Goal: Transaction & Acquisition: Subscribe to service/newsletter

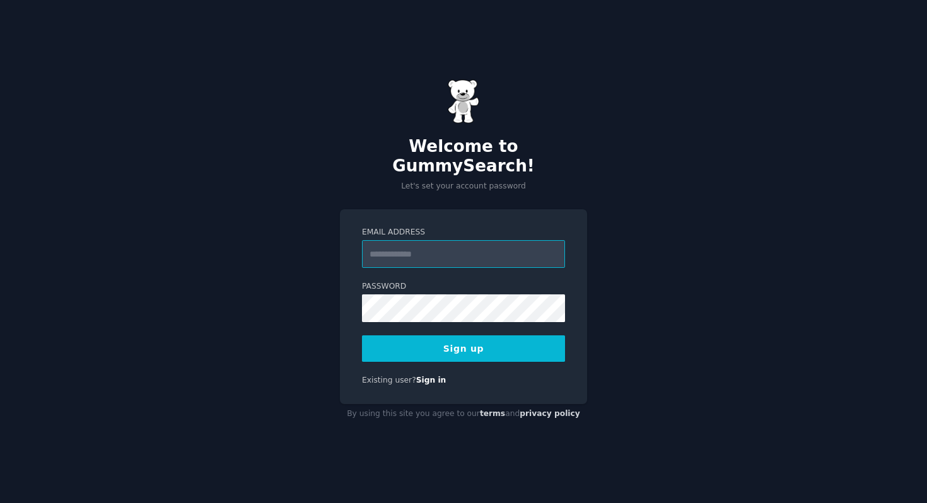
click at [492, 242] on input "Email Address" at bounding box center [463, 254] width 203 height 28
click at [532, 267] on form "Email Address Password Sign up" at bounding box center [463, 294] width 203 height 135
click at [471, 245] on input "Email Address" at bounding box center [463, 254] width 203 height 28
click at [423, 257] on input "Email Address" at bounding box center [463, 254] width 203 height 28
type input "**********"
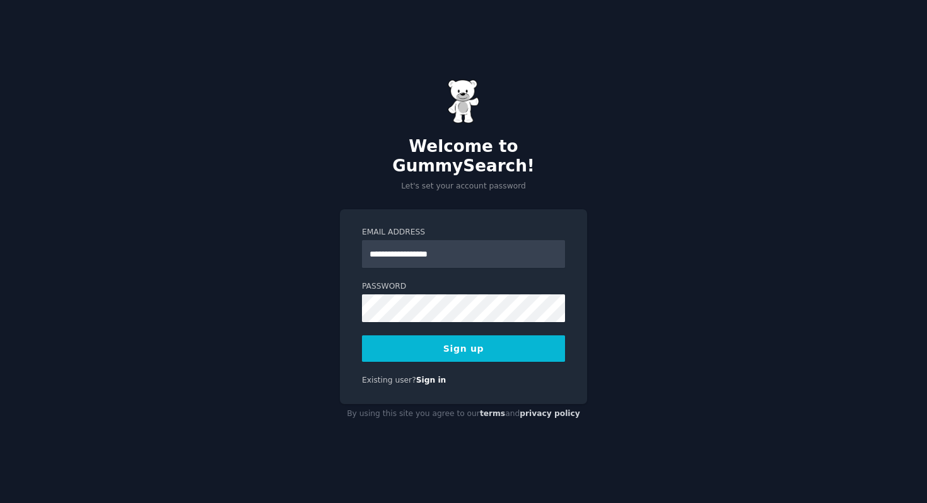
click at [426, 345] on button "Sign up" at bounding box center [463, 348] width 203 height 26
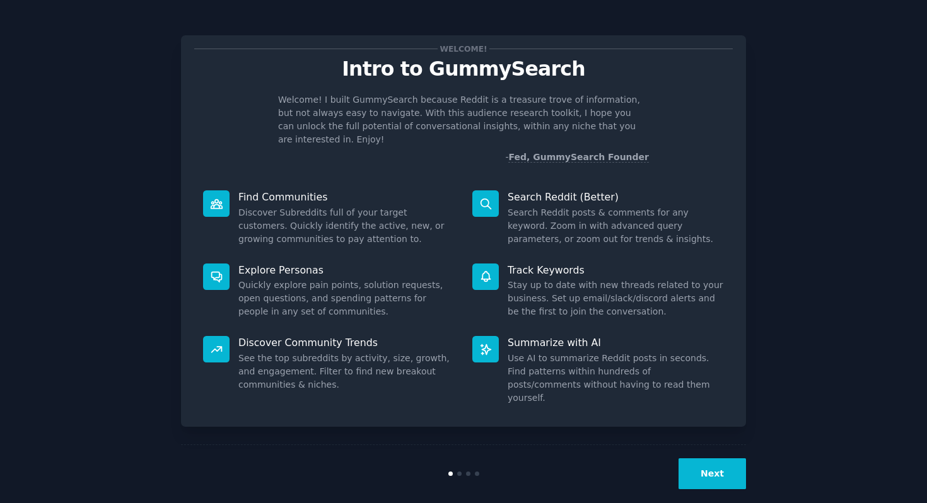
click at [468, 289] on div "Track Keywords Stay up to date with new threads related to your business. Set u…" at bounding box center [597, 291] width 269 height 73
click at [710, 458] on button "Next" at bounding box center [711, 473] width 67 height 31
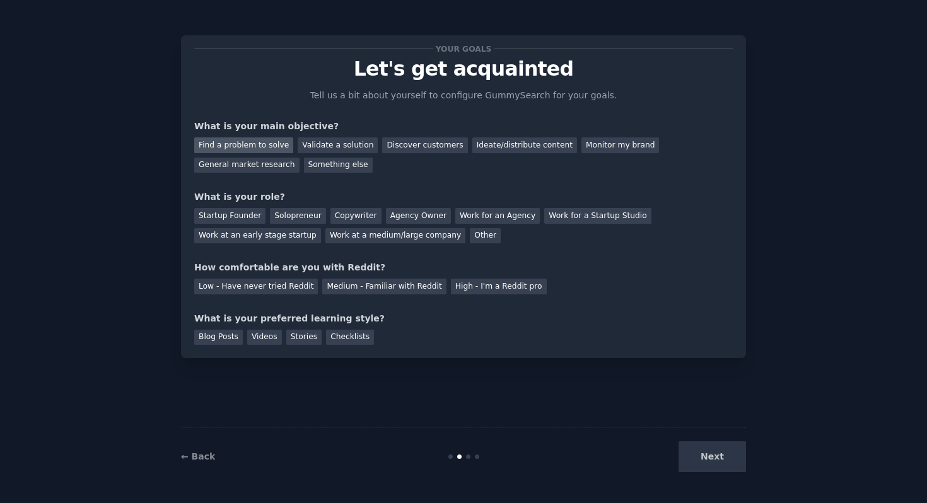
click at [258, 149] on div "Find a problem to solve" at bounding box center [243, 145] width 99 height 16
click at [308, 147] on div "Validate a solution" at bounding box center [338, 145] width 80 height 16
click at [264, 151] on div "Find a problem to solve" at bounding box center [243, 145] width 99 height 16
click at [242, 222] on div "Startup Founder" at bounding box center [229, 216] width 71 height 16
click at [279, 220] on div "Solopreneur" at bounding box center [297, 216] width 55 height 16
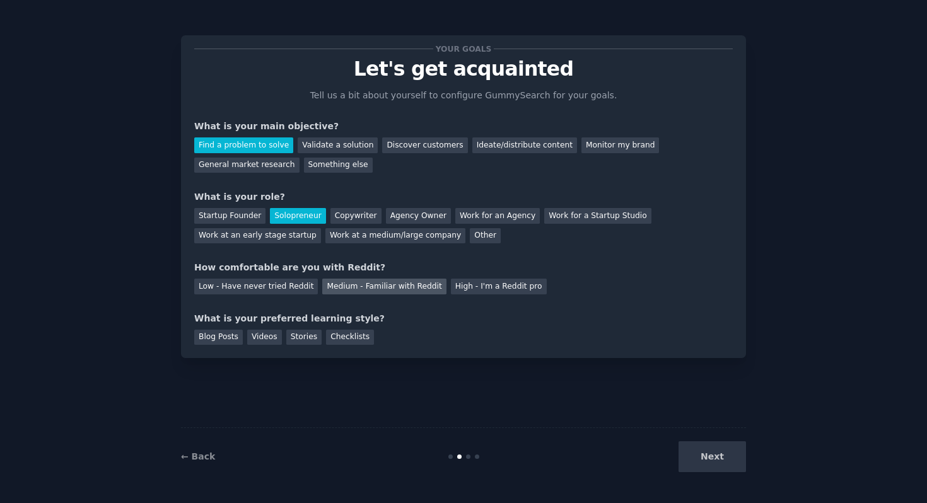
click at [367, 288] on div "Medium - Familiar with Reddit" at bounding box center [384, 287] width 124 height 16
click at [351, 337] on div "Checklists" at bounding box center [350, 338] width 48 height 16
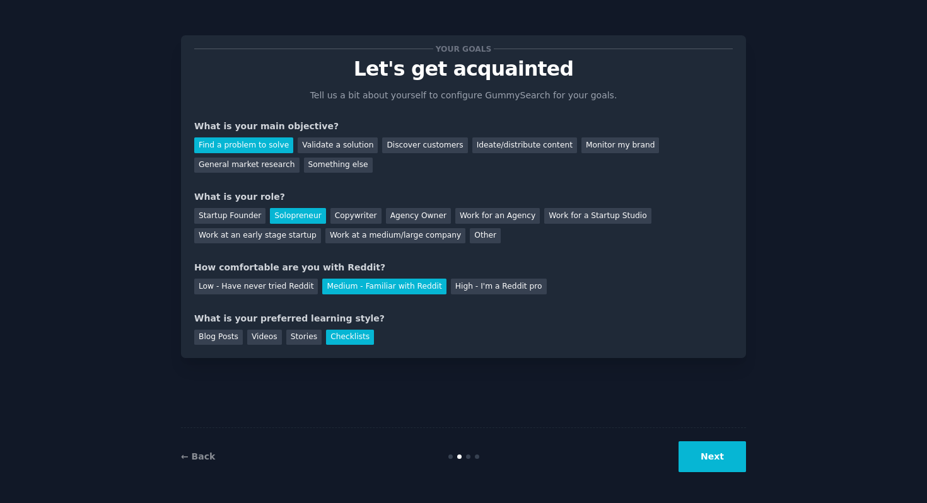
click at [710, 452] on button "Next" at bounding box center [711, 456] width 67 height 31
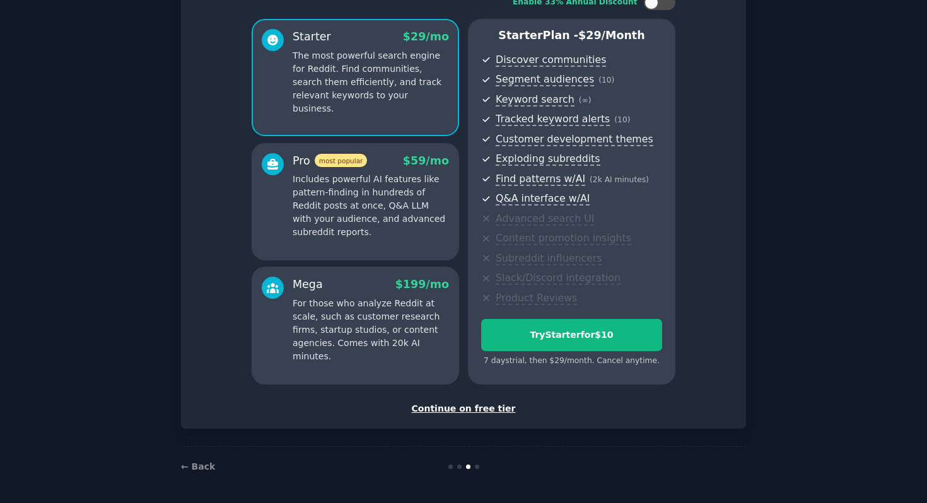
scroll to position [95, 0]
click at [485, 413] on div "Continue on free tier" at bounding box center [463, 408] width 538 height 13
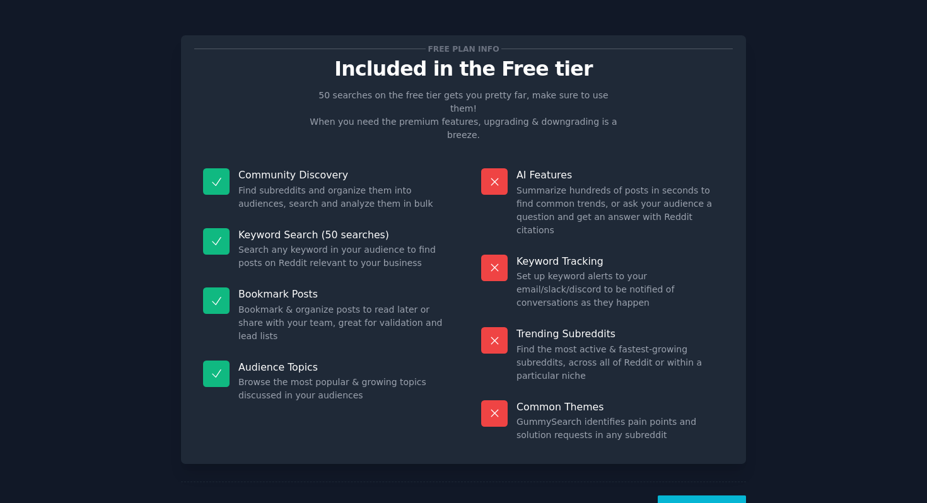
click at [699, 495] on button "Let's Go!" at bounding box center [701, 510] width 88 height 31
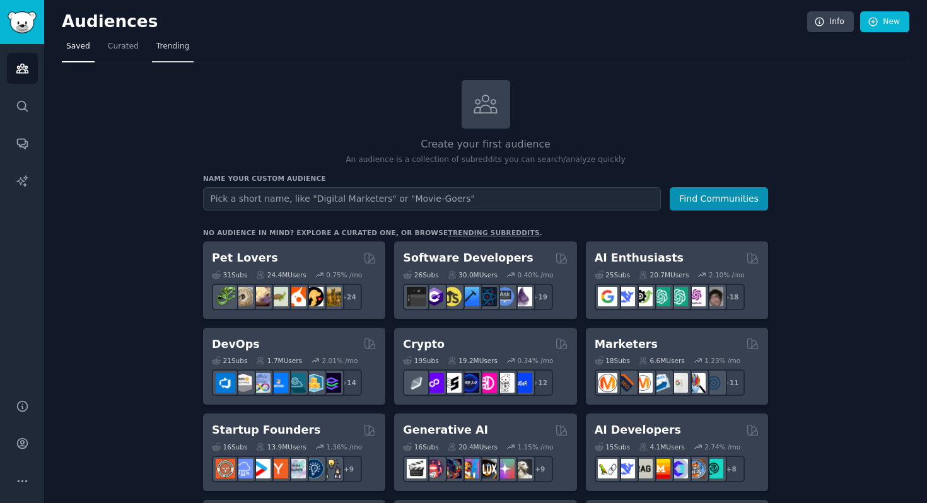
click at [168, 44] on span "Trending" at bounding box center [172, 46] width 33 height 11
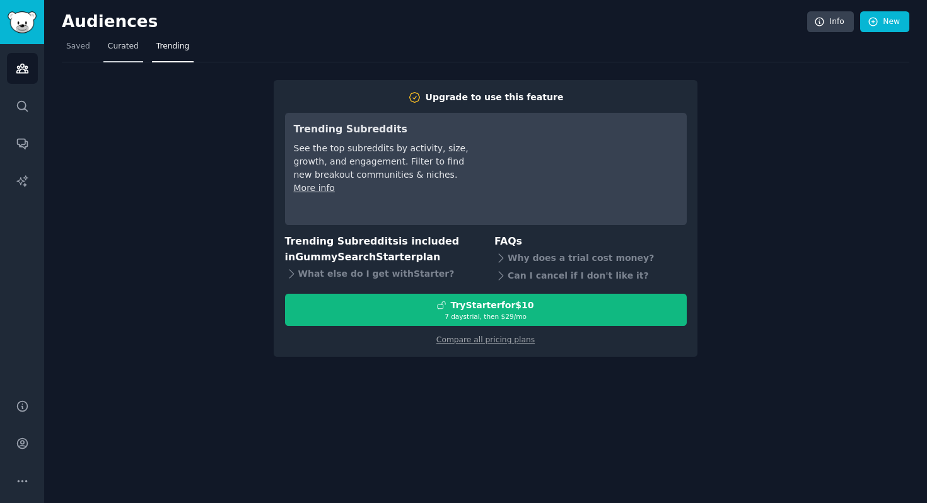
click at [118, 46] on span "Curated" at bounding box center [123, 46] width 31 height 11
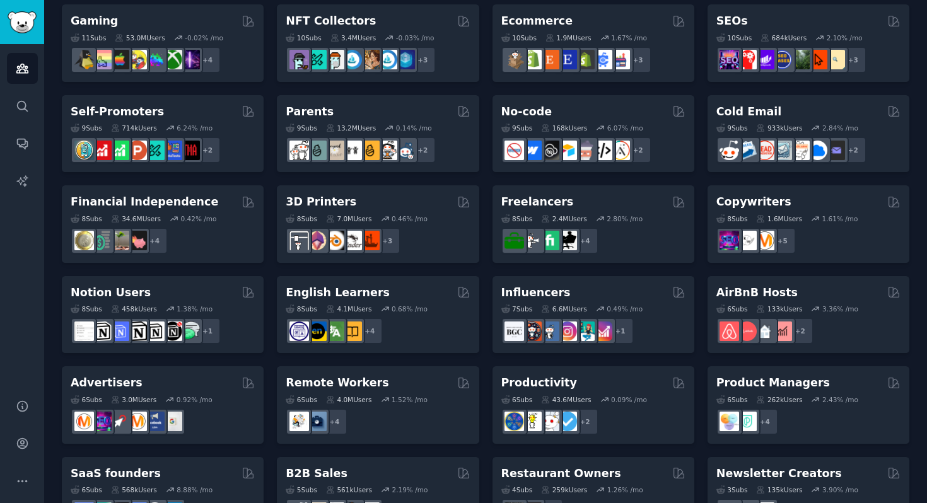
scroll to position [505, 0]
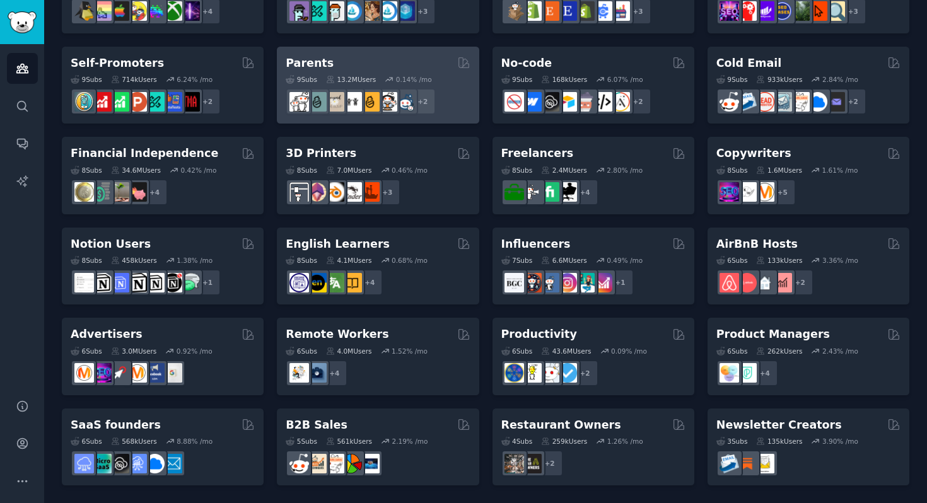
click at [435, 98] on div "+ 2" at bounding box center [378, 101] width 184 height 26
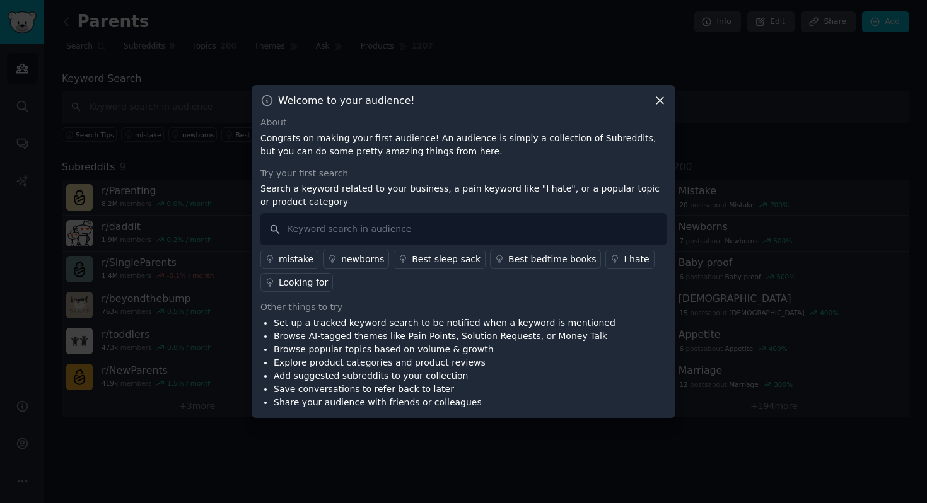
click at [315, 287] on div "Looking for" at bounding box center [303, 282] width 49 height 13
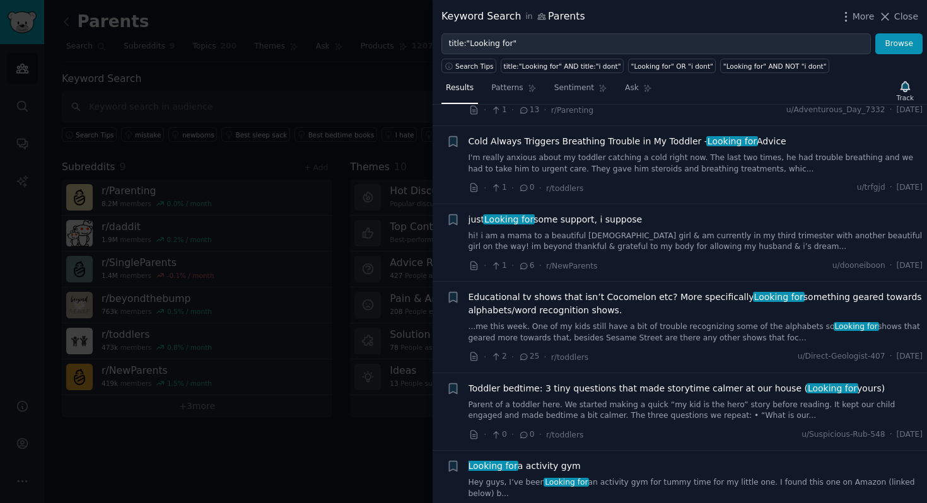
scroll to position [1765, 0]
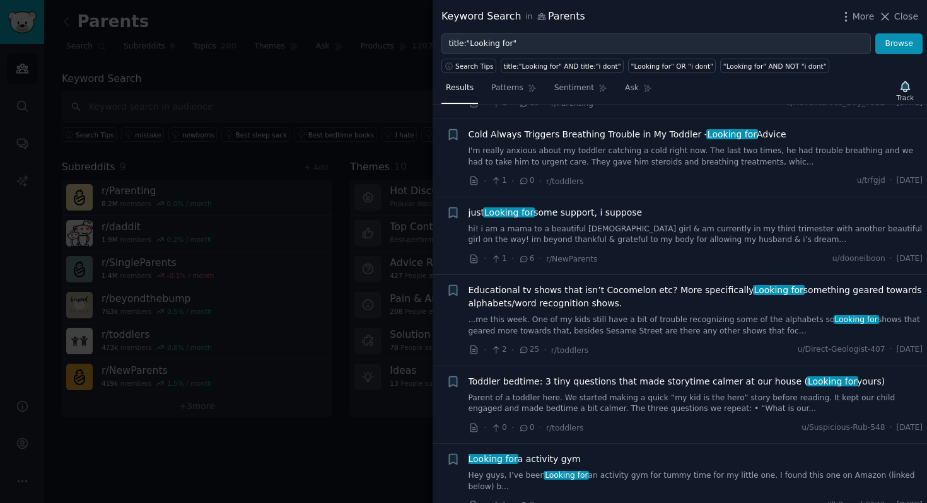
click at [409, 221] on div at bounding box center [463, 251] width 927 height 503
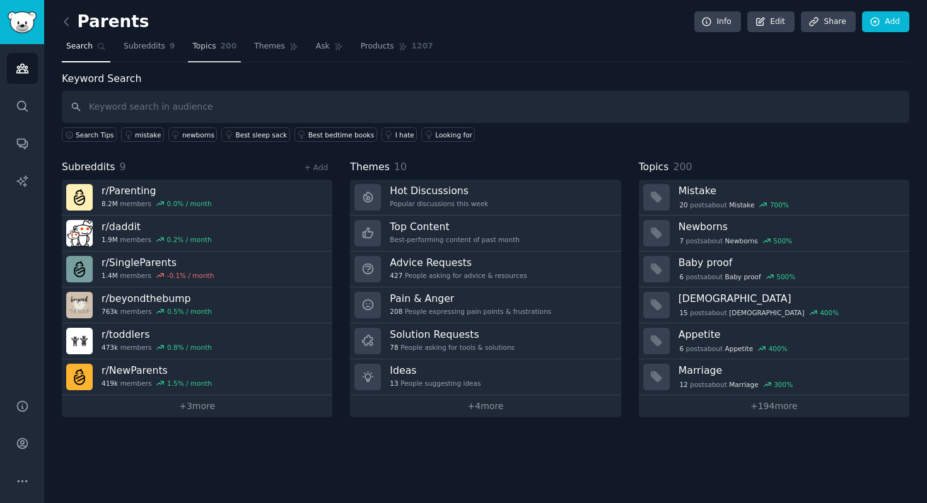
click at [226, 50] on span "200" at bounding box center [229, 46] width 16 height 11
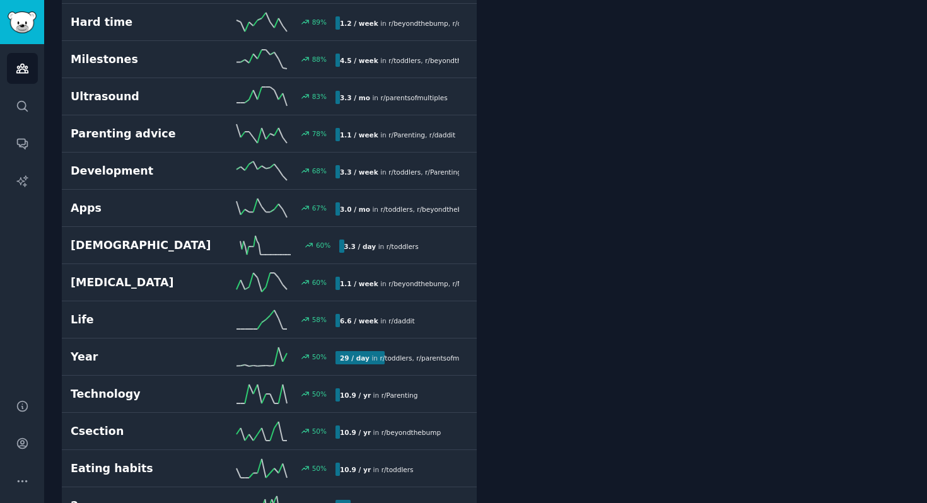
scroll to position [1181, 0]
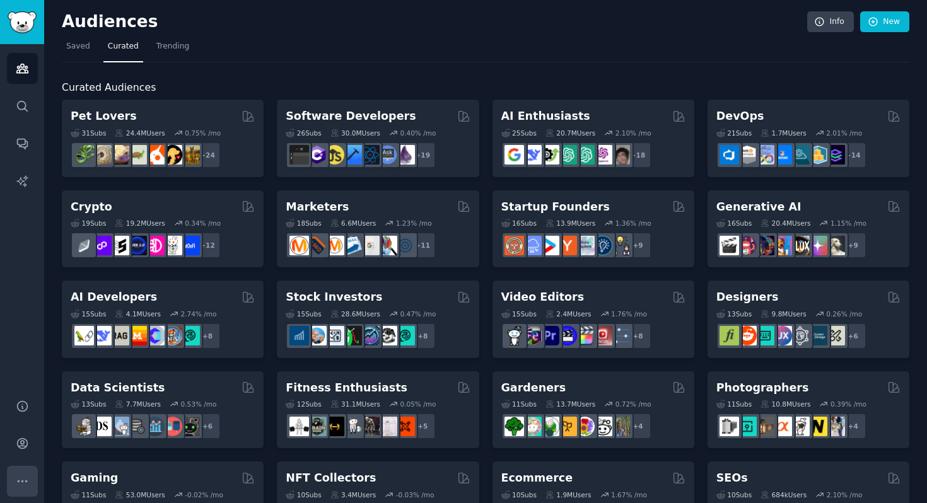
click at [26, 466] on button "More" at bounding box center [22, 481] width 31 height 31
click at [25, 434] on link "Account" at bounding box center [22, 443] width 31 height 31
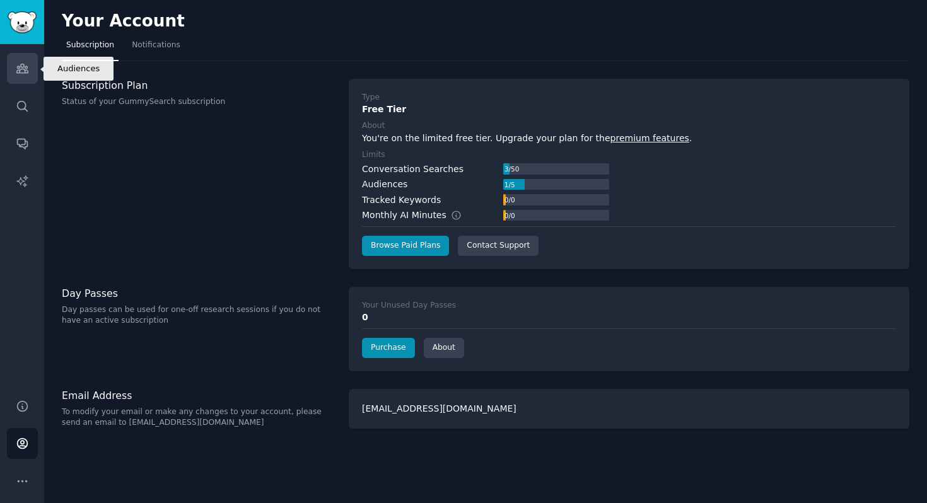
click at [26, 82] on link "Audiences" at bounding box center [22, 68] width 31 height 31
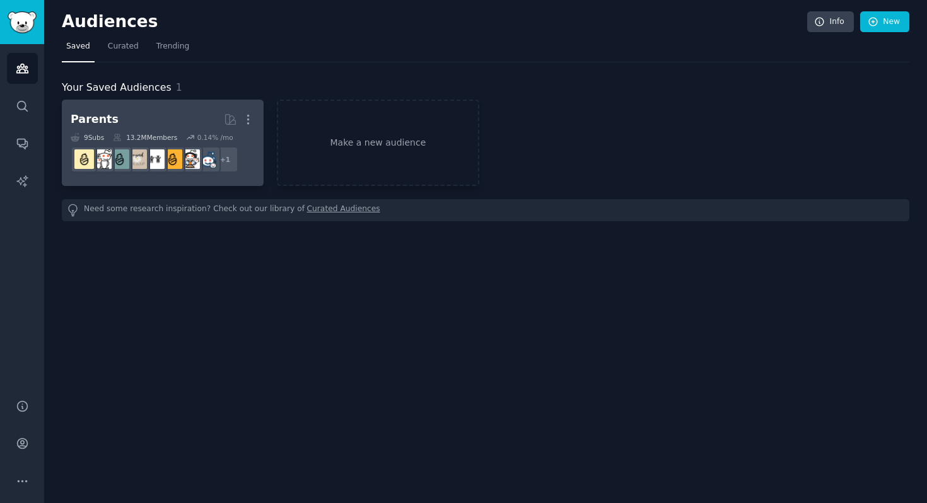
click at [256, 116] on link "Parents More 9 Sub s 13.2M Members 0.14 % /mo r/parentsofmultiples + 1" at bounding box center [163, 143] width 202 height 86
click at [248, 121] on icon "button" at bounding box center [247, 119] width 13 height 13
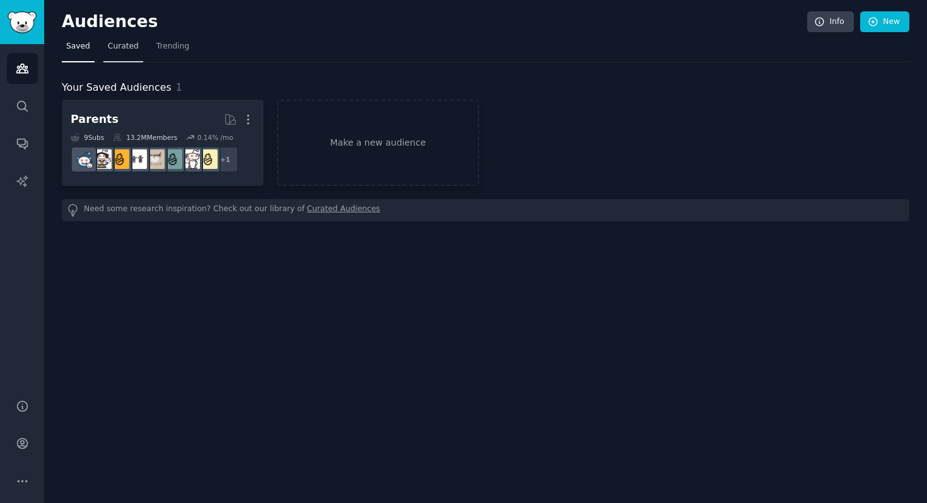
click at [127, 50] on span "Curated" at bounding box center [123, 46] width 31 height 11
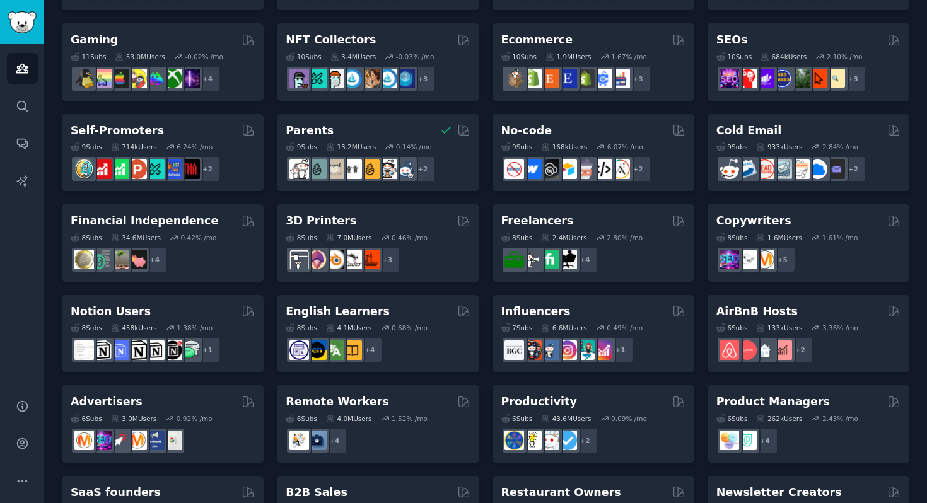
scroll to position [505, 0]
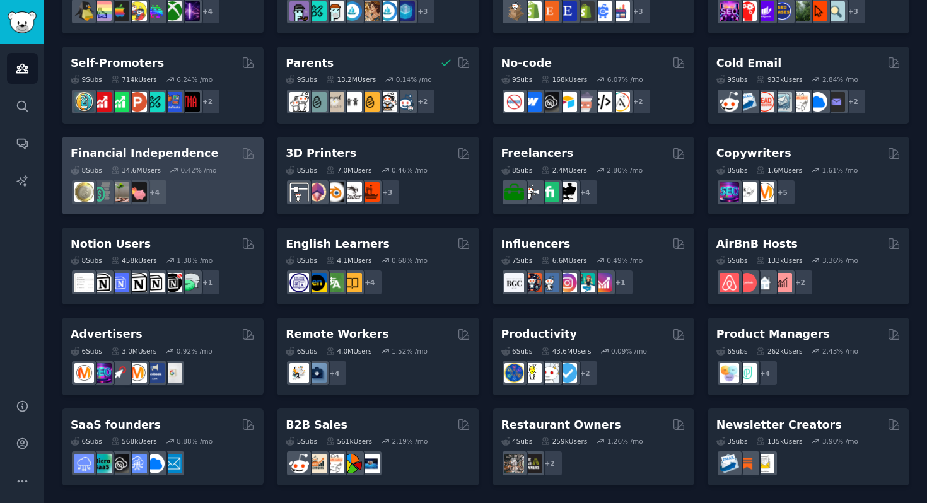
click at [188, 158] on h2 "Financial Independence" at bounding box center [144, 154] width 147 height 16
